Goal: Task Accomplishment & Management: Manage account settings

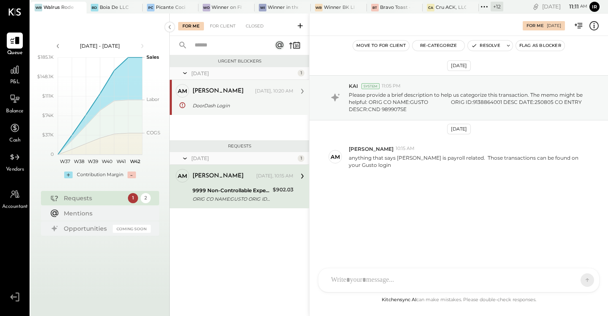
click at [236, 106] on div "DoorDash Login" at bounding box center [241, 105] width 98 height 8
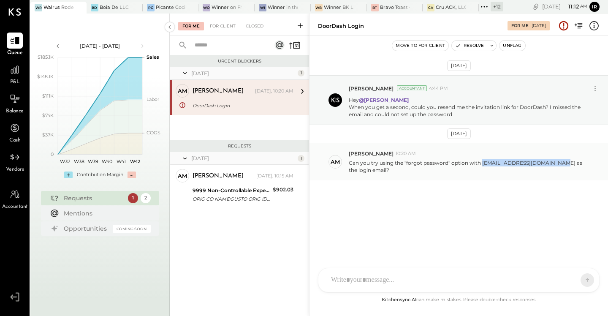
drag, startPoint x: 558, startPoint y: 165, endPoint x: 482, endPoint y: 164, distance: 75.6
click at [482, 164] on p "Can you try using the "forgot password" option with [EMAIL_ADDRESS][DOMAIN_NAME…" at bounding box center [469, 166] width 240 height 14
copy p "[EMAIL_ADDRESS][DOMAIN_NAME]"
click at [395, 284] on div at bounding box center [451, 280] width 249 height 19
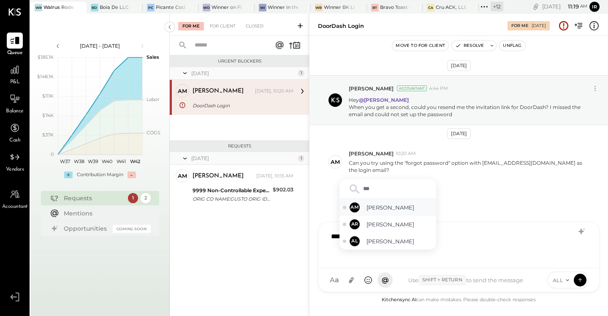
click at [387, 203] on div "AM [PERSON_NAME]" at bounding box center [387, 207] width 97 height 17
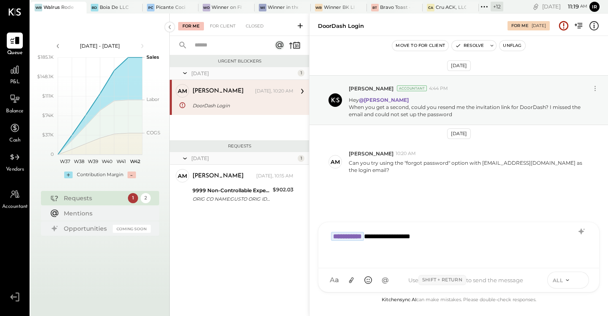
click at [582, 280] on icon at bounding box center [580, 279] width 8 height 8
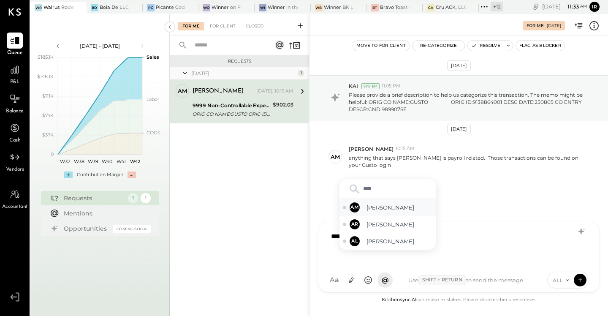
click at [395, 202] on div "AM [PERSON_NAME]" at bounding box center [387, 207] width 97 height 17
click at [381, 205] on span "[PERSON_NAME]" at bounding box center [399, 207] width 66 height 8
type input "***"
click at [406, 209] on span "[PERSON_NAME]" at bounding box center [399, 207] width 66 height 8
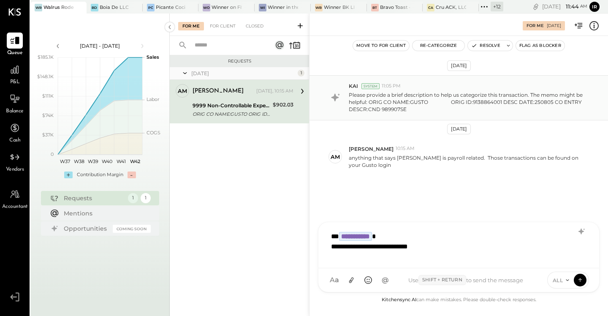
click at [579, 99] on p "Please provide a brief description to help us categorize this transaction. The …" at bounding box center [469, 102] width 240 height 22
click at [596, 29] on icon at bounding box center [593, 25] width 11 height 11
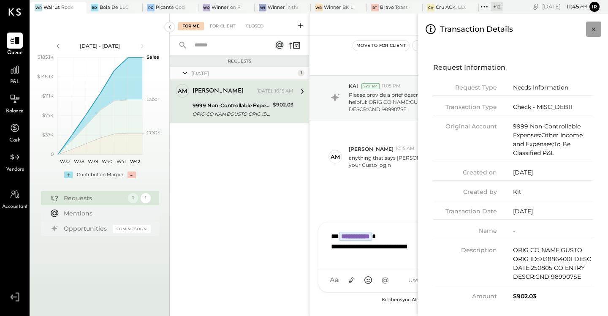
click at [593, 30] on icon "Close panel" at bounding box center [593, 29] width 8 height 8
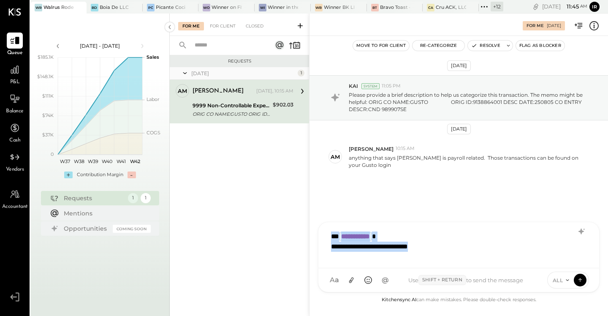
drag, startPoint x: 421, startPoint y: 248, endPoint x: 313, endPoint y: 227, distance: 109.6
click at [313, 227] on div "**********" at bounding box center [458, 165] width 299 height 302
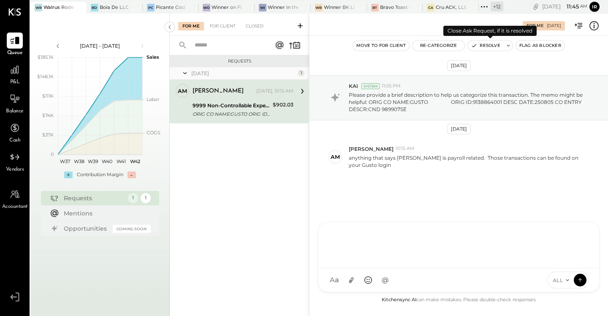
click at [488, 46] on button "Resolve" at bounding box center [485, 46] width 35 height 10
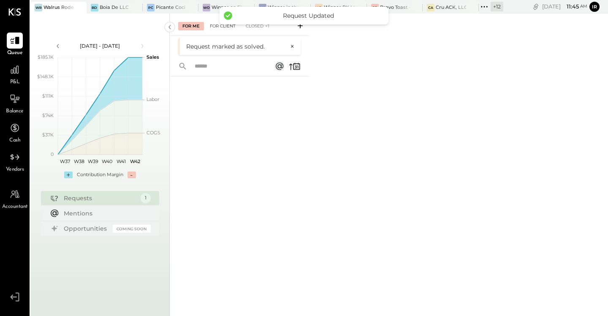
click at [216, 28] on div "For Client" at bounding box center [223, 26] width 34 height 8
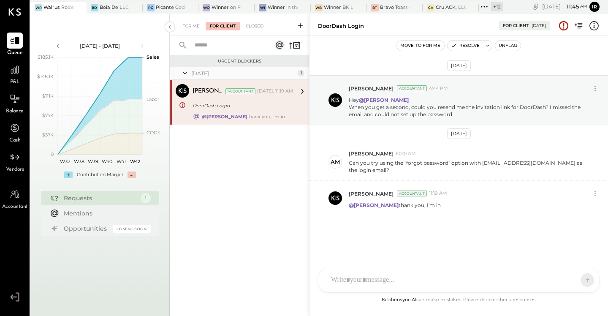
click at [505, 49] on button "Unflag" at bounding box center [507, 46] width 25 height 10
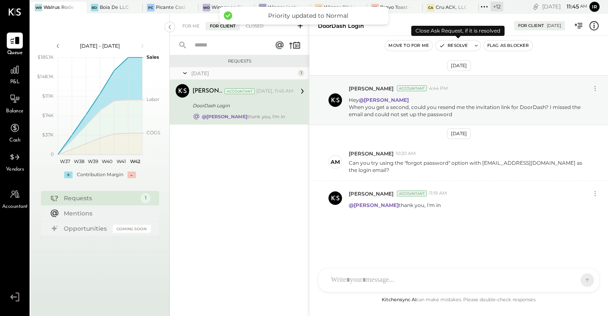
click at [445, 45] on button "Resolve" at bounding box center [453, 46] width 35 height 10
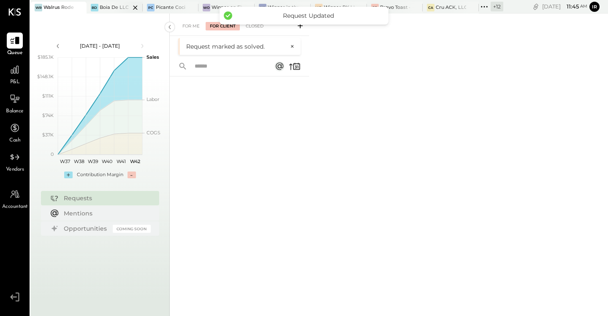
click at [114, 4] on div at bounding box center [128, 7] width 30 height 11
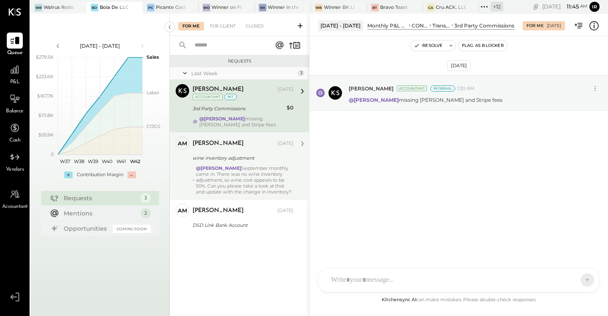
click at [238, 186] on div "@[PERSON_NAME] September monthly came in. There was no wine inventory adjustmen…" at bounding box center [245, 180] width 98 height 30
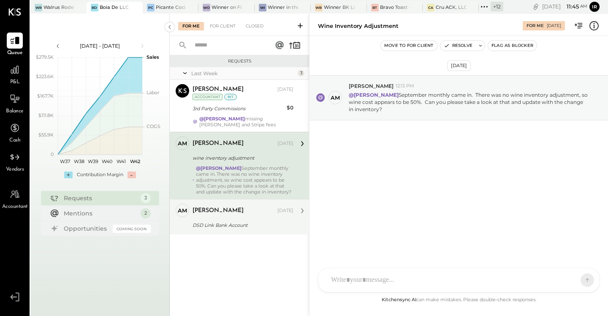
click at [252, 229] on div "DSD Link Bank Account" at bounding box center [241, 225] width 98 height 8
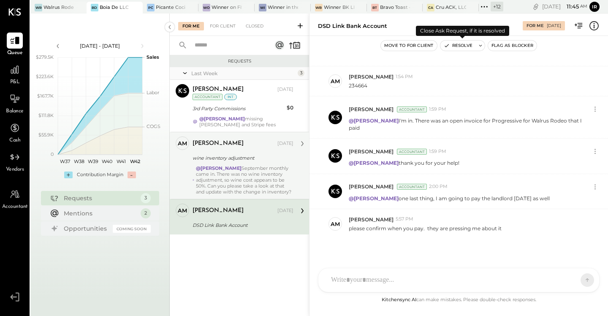
click at [449, 44] on icon "button" at bounding box center [447, 46] width 6 height 6
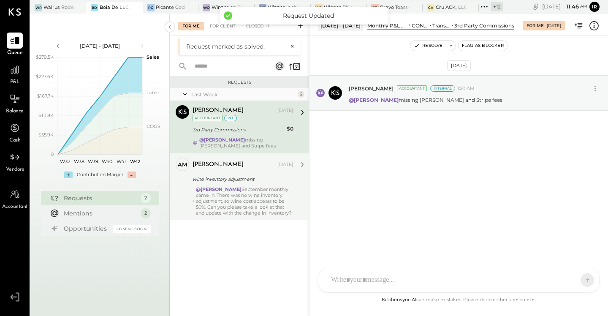
click at [212, 204] on div "@[PERSON_NAME] September monthly came in. There was no wine inventory adjustmen…" at bounding box center [245, 201] width 98 height 30
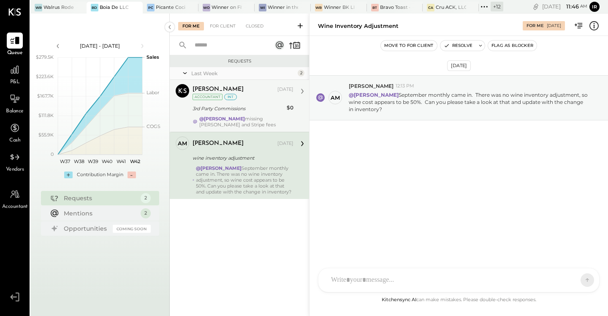
click at [250, 104] on div "3rd Party Commissions" at bounding box center [238, 108] width 92 height 8
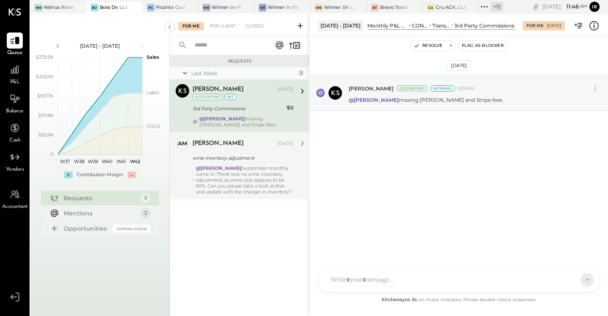
click at [226, 182] on div "@[PERSON_NAME] September monthly came in. There was no wine inventory adjustmen…" at bounding box center [245, 180] width 98 height 30
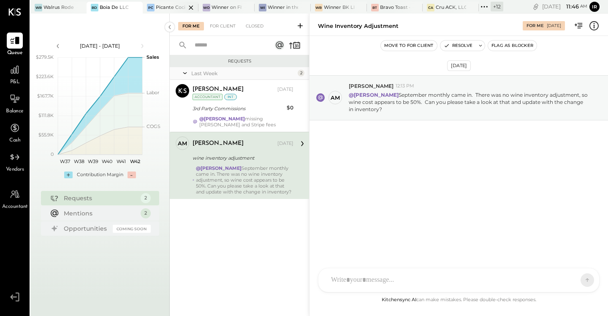
click at [165, 10] on div "Picante Cocina Mexicana Rest" at bounding box center [171, 7] width 30 height 7
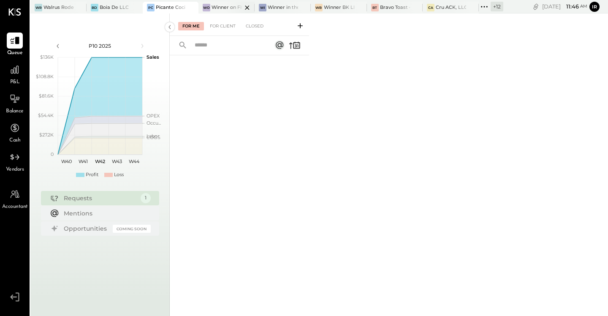
click at [221, 11] on div "Wo Winner on Fifth LLC" at bounding box center [219, 8] width 43 height 8
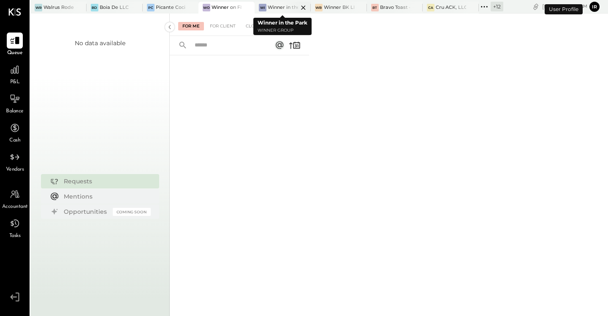
click at [272, 10] on div "Winner in the Park" at bounding box center [283, 7] width 30 height 7
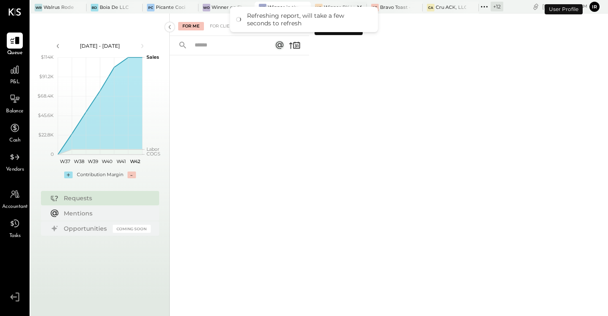
click at [330, 4] on div "Winner BK LLC" at bounding box center [339, 7] width 30 height 7
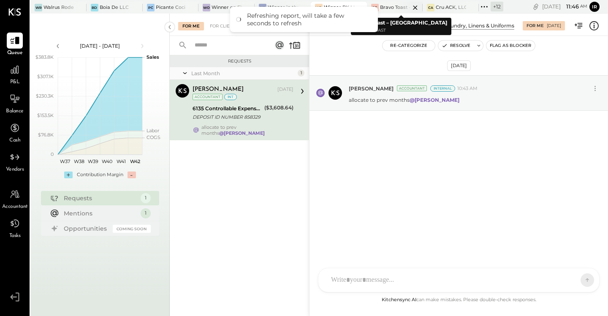
click at [416, 9] on icon at bounding box center [415, 7] width 4 height 4
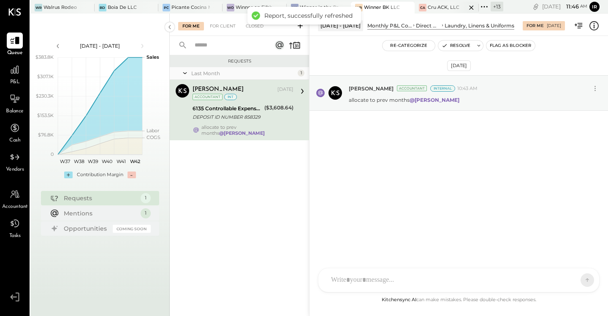
click at [440, 9] on div "Cru ACK, LLC" at bounding box center [444, 7] width 32 height 7
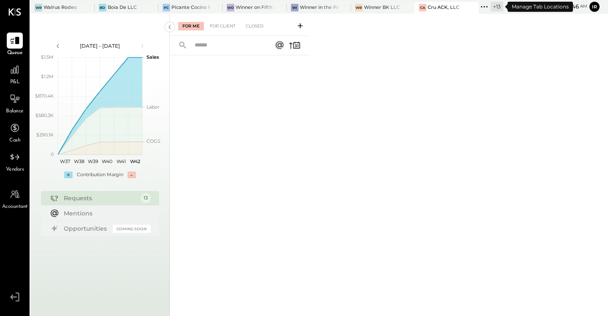
click at [484, 8] on icon at bounding box center [484, 6] width 11 height 11
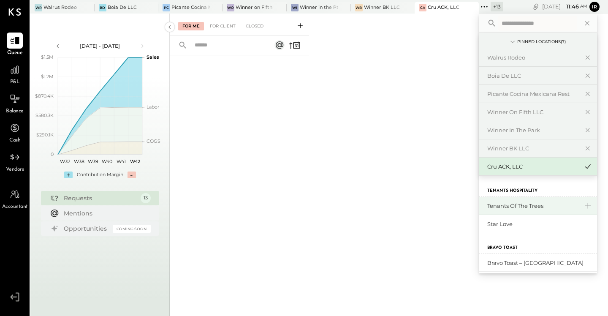
click at [515, 202] on div "Tenants of the Trees" at bounding box center [532, 206] width 91 height 8
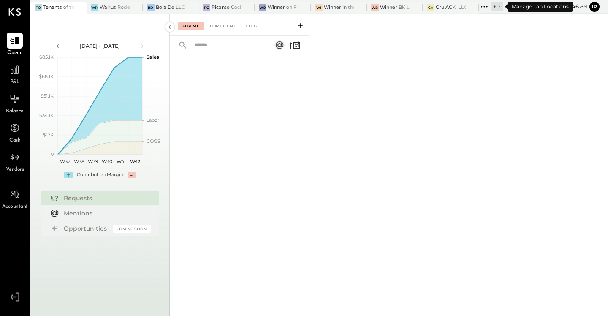
click at [482, 6] on icon at bounding box center [484, 6] width 11 height 11
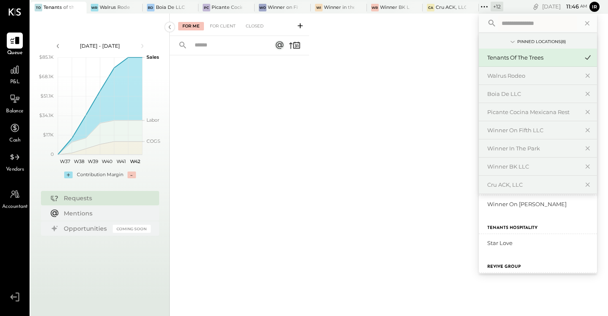
scroll to position [233, 0]
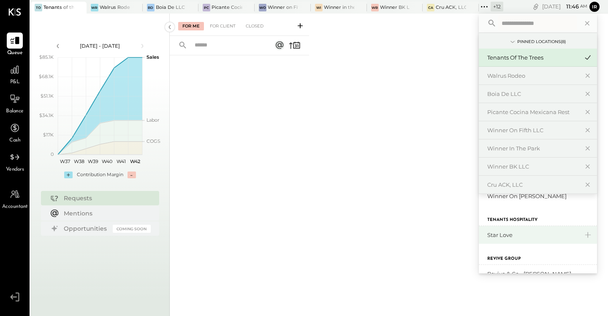
click at [501, 234] on div "Star Love" at bounding box center [532, 235] width 91 height 8
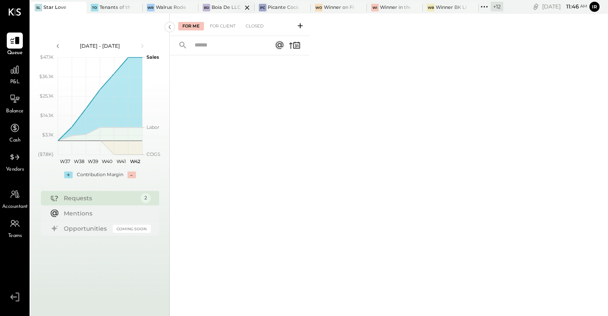
click at [220, 8] on div "Boia De LLC" at bounding box center [225, 7] width 29 height 7
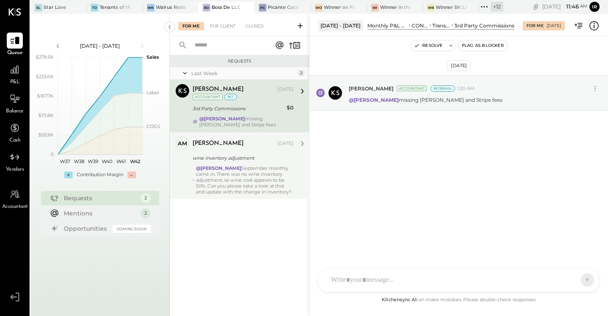
click at [253, 174] on div "@[PERSON_NAME] September monthly came in. There was no wine inventory adjustmen…" at bounding box center [245, 180] width 98 height 30
